Goal: Information Seeking & Learning: Learn about a topic

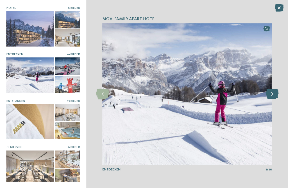
click at [273, 97] on icon at bounding box center [271, 94] width 13 height 11
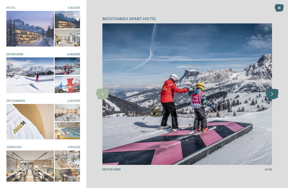
click at [272, 92] on icon at bounding box center [271, 94] width 13 height 11
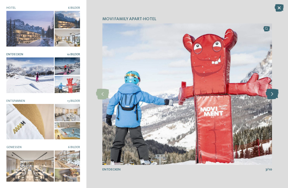
click at [272, 91] on icon at bounding box center [271, 94] width 13 height 11
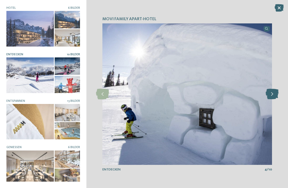
click at [272, 92] on icon at bounding box center [271, 94] width 13 height 11
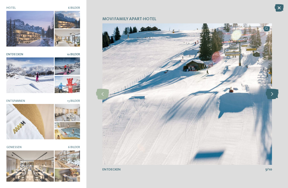
click at [271, 93] on icon at bounding box center [271, 94] width 13 height 11
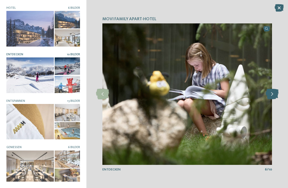
click at [273, 92] on icon at bounding box center [271, 94] width 13 height 11
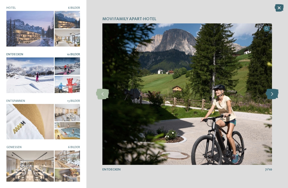
click at [272, 94] on icon at bounding box center [271, 94] width 13 height 11
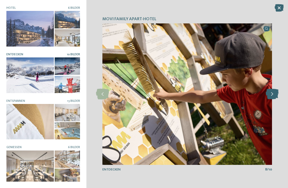
click at [274, 94] on icon at bounding box center [271, 94] width 13 height 11
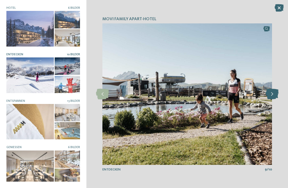
click at [273, 95] on icon at bounding box center [271, 94] width 13 height 11
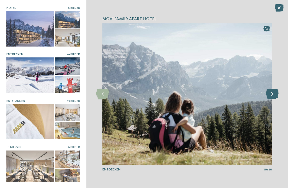
click at [275, 96] on icon at bounding box center [271, 94] width 13 height 11
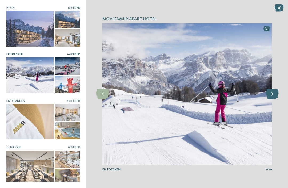
click at [276, 90] on icon at bounding box center [271, 94] width 13 height 11
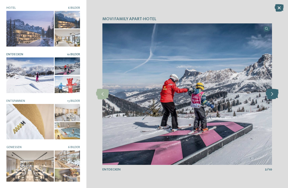
click at [272, 93] on icon at bounding box center [271, 94] width 13 height 11
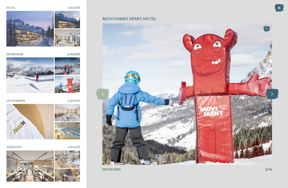
click at [270, 97] on icon at bounding box center [271, 94] width 13 height 11
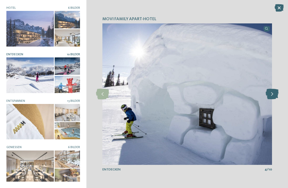
click at [272, 98] on icon at bounding box center [271, 94] width 13 height 11
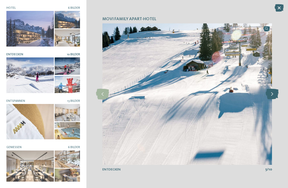
click at [273, 96] on icon at bounding box center [271, 94] width 13 height 11
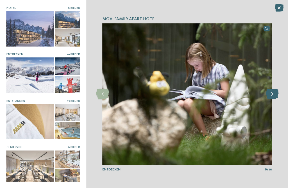
click at [271, 93] on icon at bounding box center [271, 94] width 13 height 11
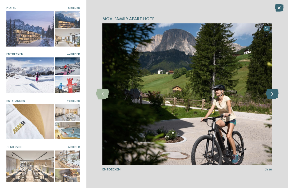
click at [272, 95] on icon at bounding box center [271, 94] width 13 height 11
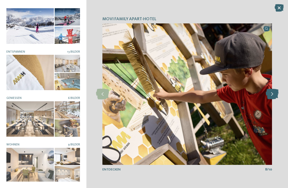
scroll to position [50, 0]
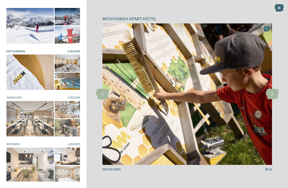
click at [40, 76] on div at bounding box center [29, 72] width 47 height 35
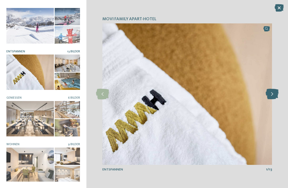
click at [268, 97] on icon at bounding box center [271, 94] width 13 height 11
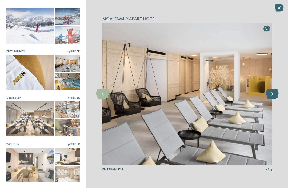
click at [272, 93] on icon at bounding box center [271, 94] width 13 height 11
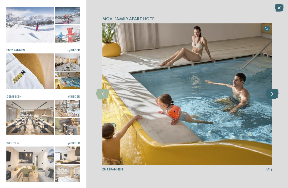
scroll to position [50, 0]
click at [282, 4] on icon at bounding box center [278, 7] width 9 height 7
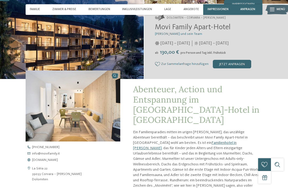
scroll to position [0, 0]
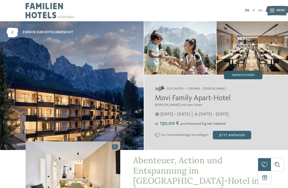
click at [250, 79] on div "Impressionen" at bounding box center [243, 75] width 38 height 9
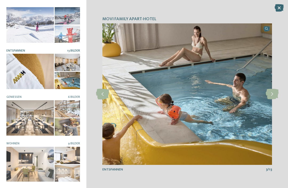
click at [35, 69] on div at bounding box center [29, 71] width 47 height 35
click at [271, 92] on icon at bounding box center [271, 94] width 13 height 11
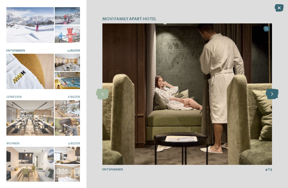
click at [275, 91] on icon at bounding box center [271, 94] width 13 height 11
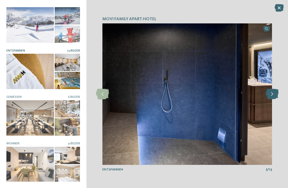
click at [272, 93] on icon at bounding box center [271, 94] width 13 height 11
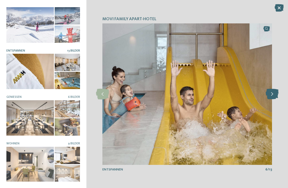
click at [276, 93] on icon at bounding box center [271, 94] width 13 height 11
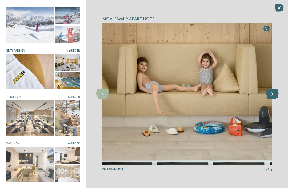
click at [276, 94] on icon at bounding box center [271, 94] width 13 height 11
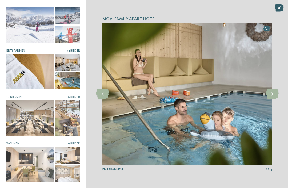
click at [274, 9] on icon at bounding box center [278, 7] width 9 height 7
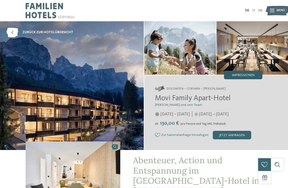
click at [253, 79] on div "Impressionen" at bounding box center [243, 75] width 38 height 9
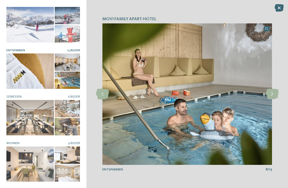
scroll to position [50, 0]
click at [283, 5] on icon at bounding box center [278, 7] width 9 height 7
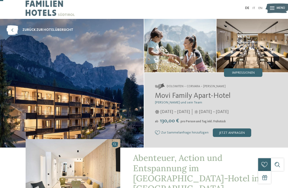
scroll to position [0, 0]
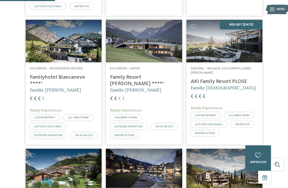
scroll to position [234, 0]
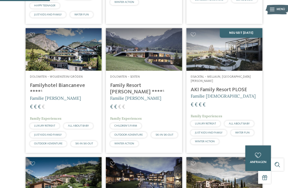
click at [197, 68] on img at bounding box center [224, 49] width 76 height 43
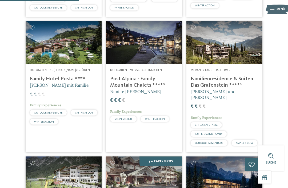
scroll to position [370, 0]
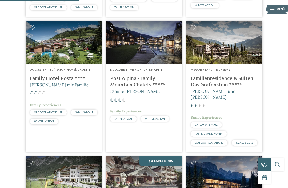
click at [126, 52] on img at bounding box center [144, 42] width 76 height 43
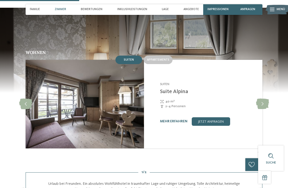
scroll to position [414, 0]
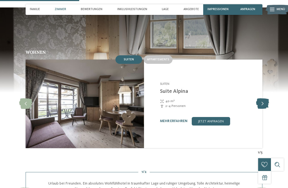
click at [259, 99] on icon at bounding box center [262, 104] width 13 height 11
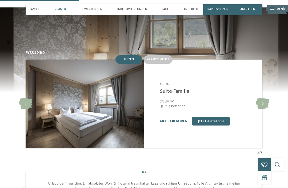
click at [262, 76] on div "Family Mountain Chalets Post Alpina ****S Vierschach-Innichen - Dolomiten Suite…" at bounding box center [203, 104] width 118 height 89
click at [261, 99] on icon at bounding box center [262, 104] width 13 height 11
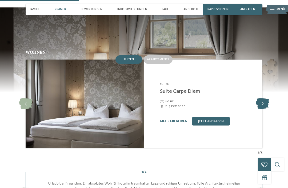
click at [267, 99] on icon at bounding box center [262, 104] width 13 height 11
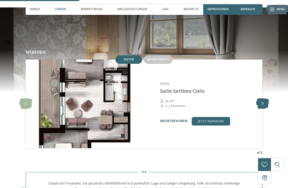
click at [264, 99] on icon at bounding box center [262, 104] width 13 height 11
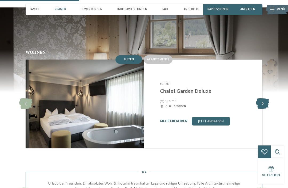
click at [258, 99] on icon at bounding box center [262, 104] width 13 height 11
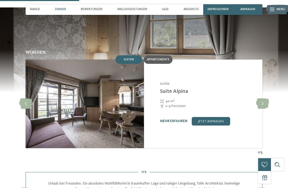
click at [159, 58] on span "Appartements" at bounding box center [158, 59] width 22 height 3
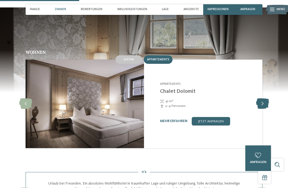
click at [265, 99] on icon at bounding box center [262, 104] width 13 height 11
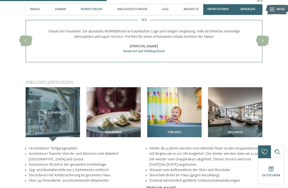
scroll to position [630, 0]
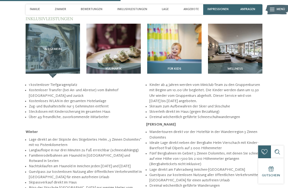
click at [179, 67] on span "Für Kids" at bounding box center [175, 69] width 14 height 4
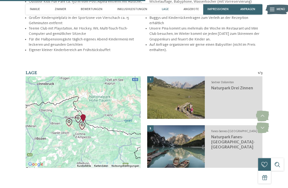
scroll to position [757, 0]
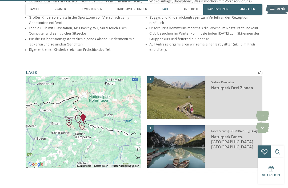
click at [272, 128] on section "Lage 1 / 3 Wenn du die Karte mit Touch-Gesten bewegen möchtest, musst du sie do…" at bounding box center [144, 122] width 288 height 105
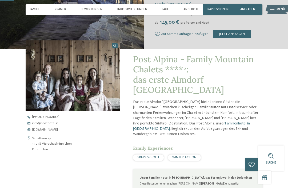
scroll to position [0, 0]
